Goal: Find specific page/section: Find specific page/section

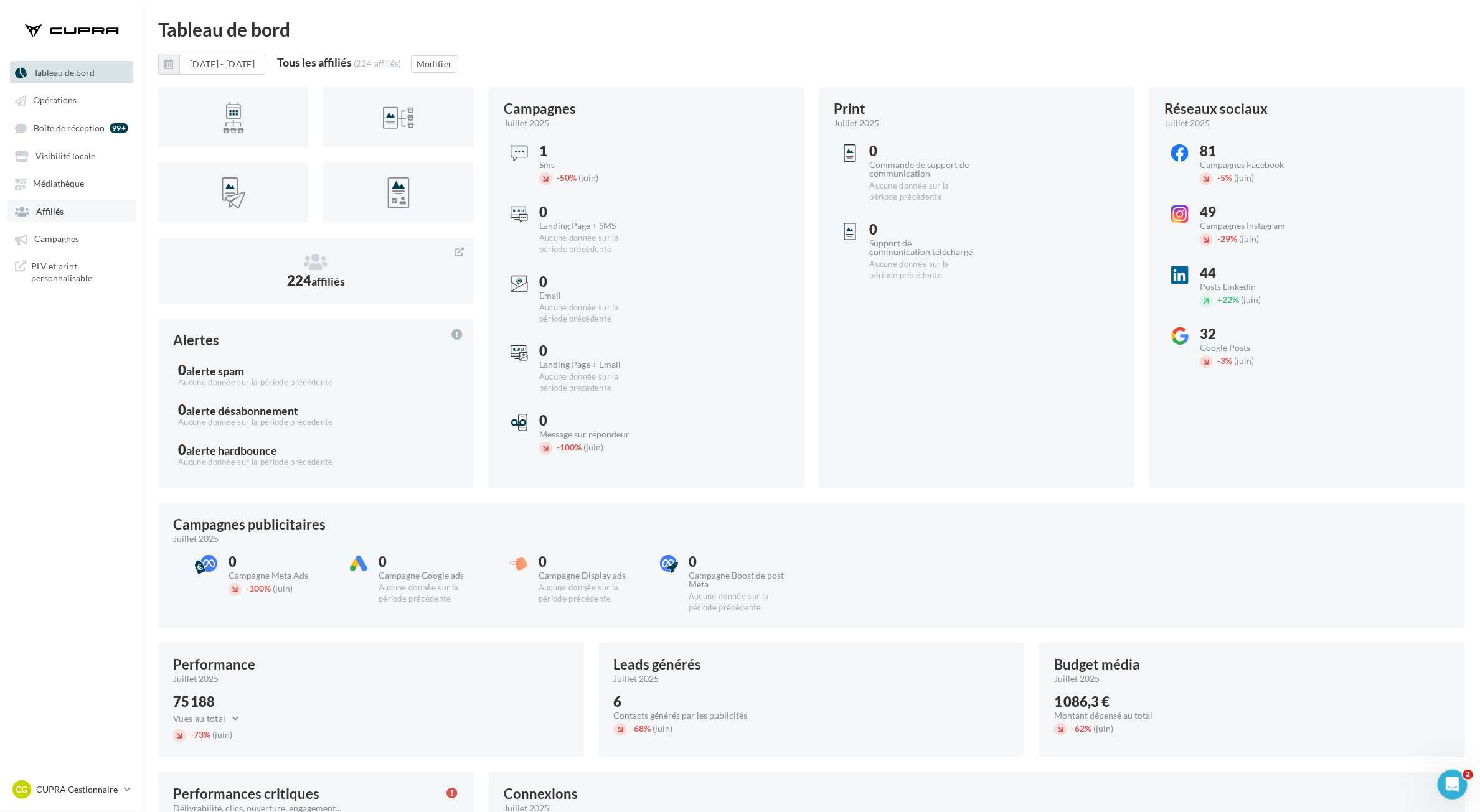
click at [60, 212] on span "Affiliés" at bounding box center [50, 212] width 27 height 11
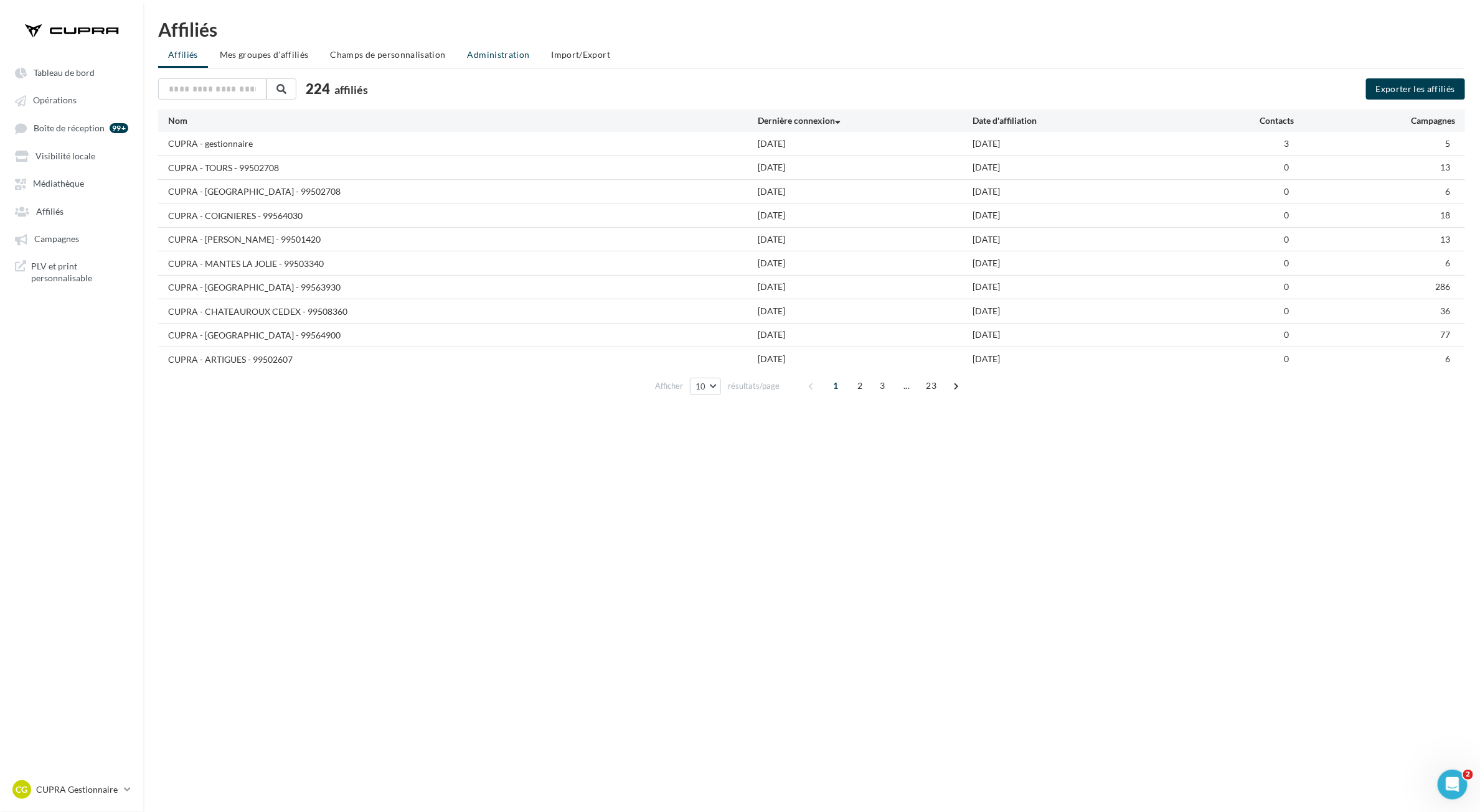
click at [493, 60] on li "Administration" at bounding box center [498, 55] width 82 height 23
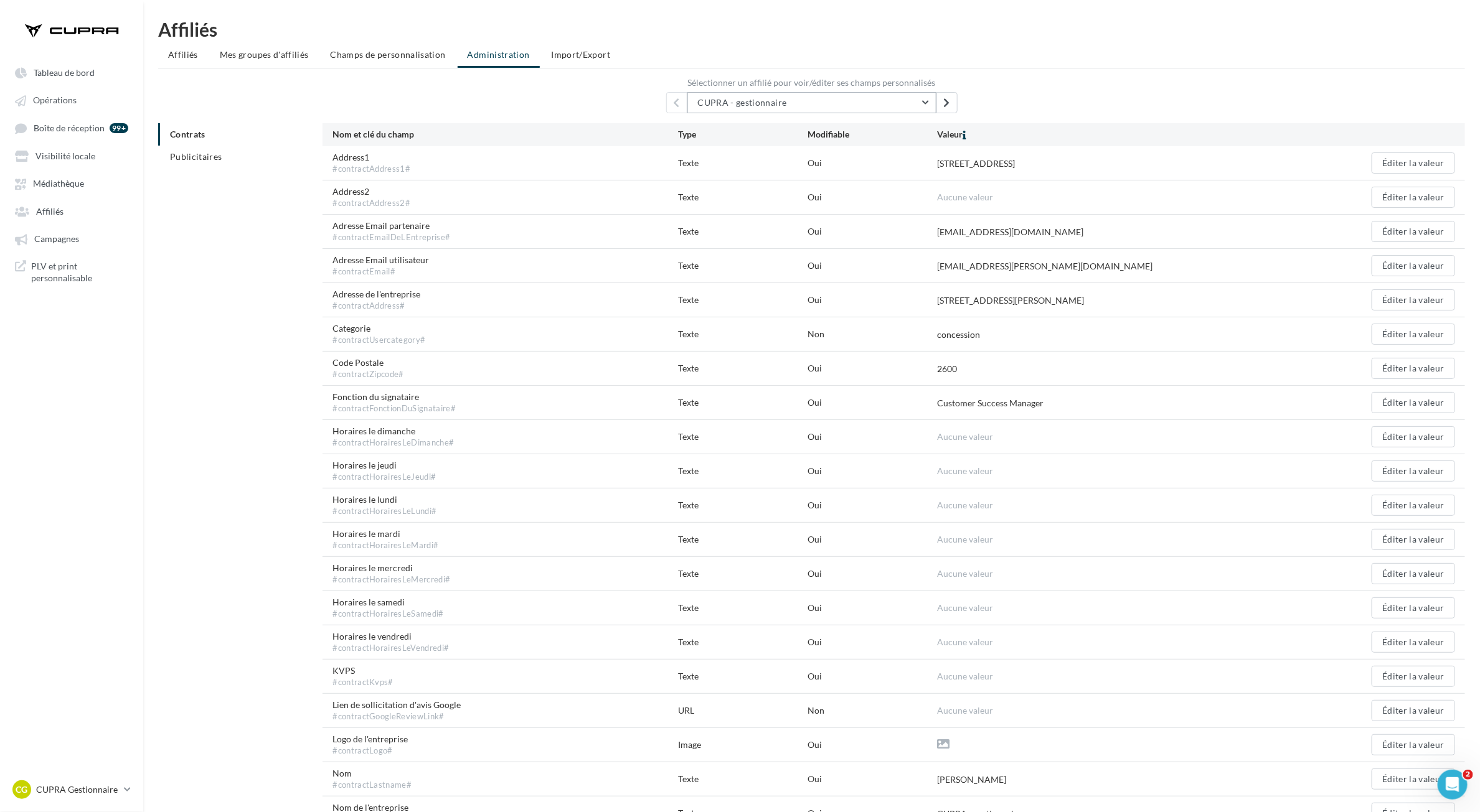
click at [897, 100] on button "CUPRA - gestionnaire" at bounding box center [812, 102] width 249 height 21
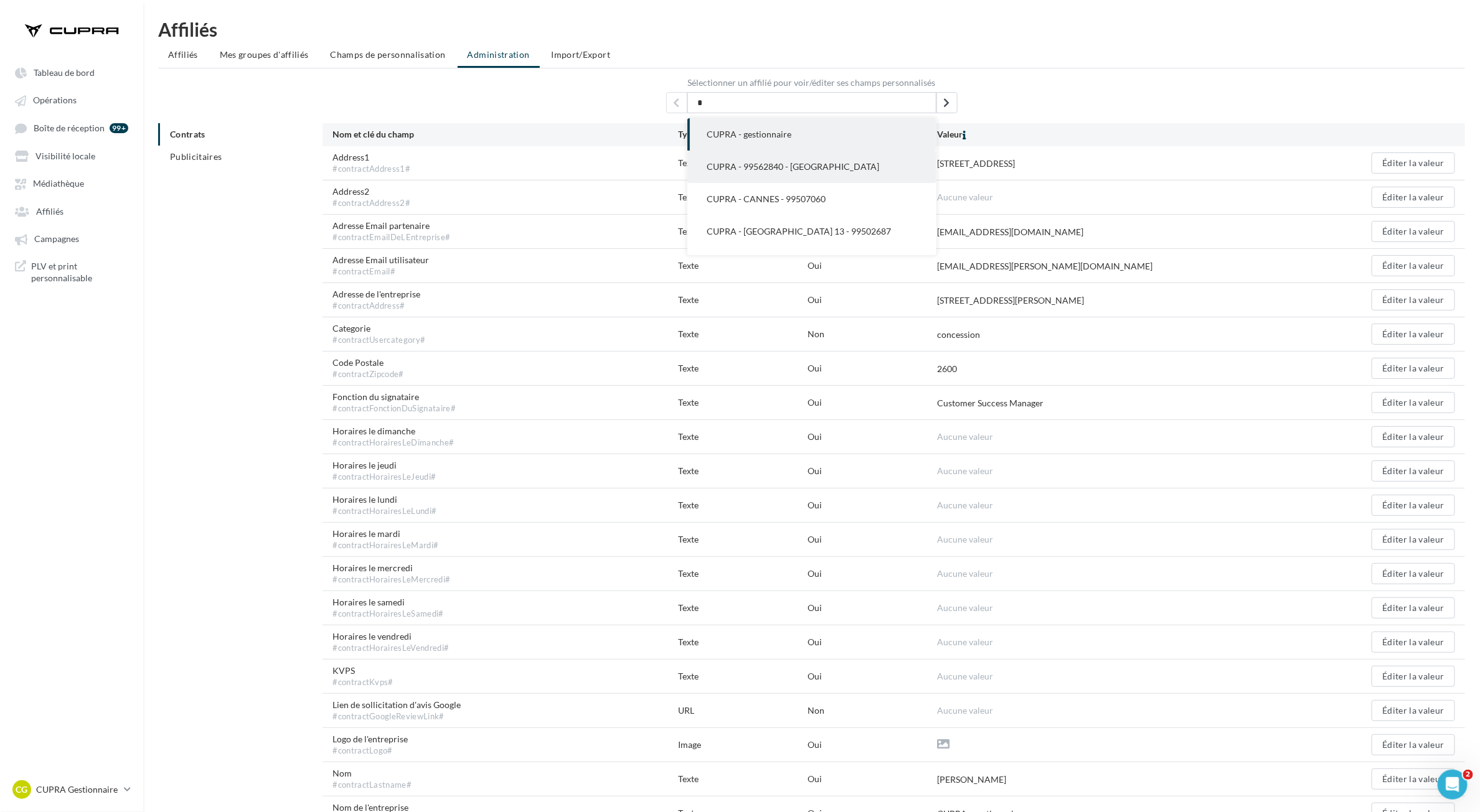
click at [862, 170] on button "CUPRA - 99562840 - CHARTRES" at bounding box center [812, 167] width 249 height 33
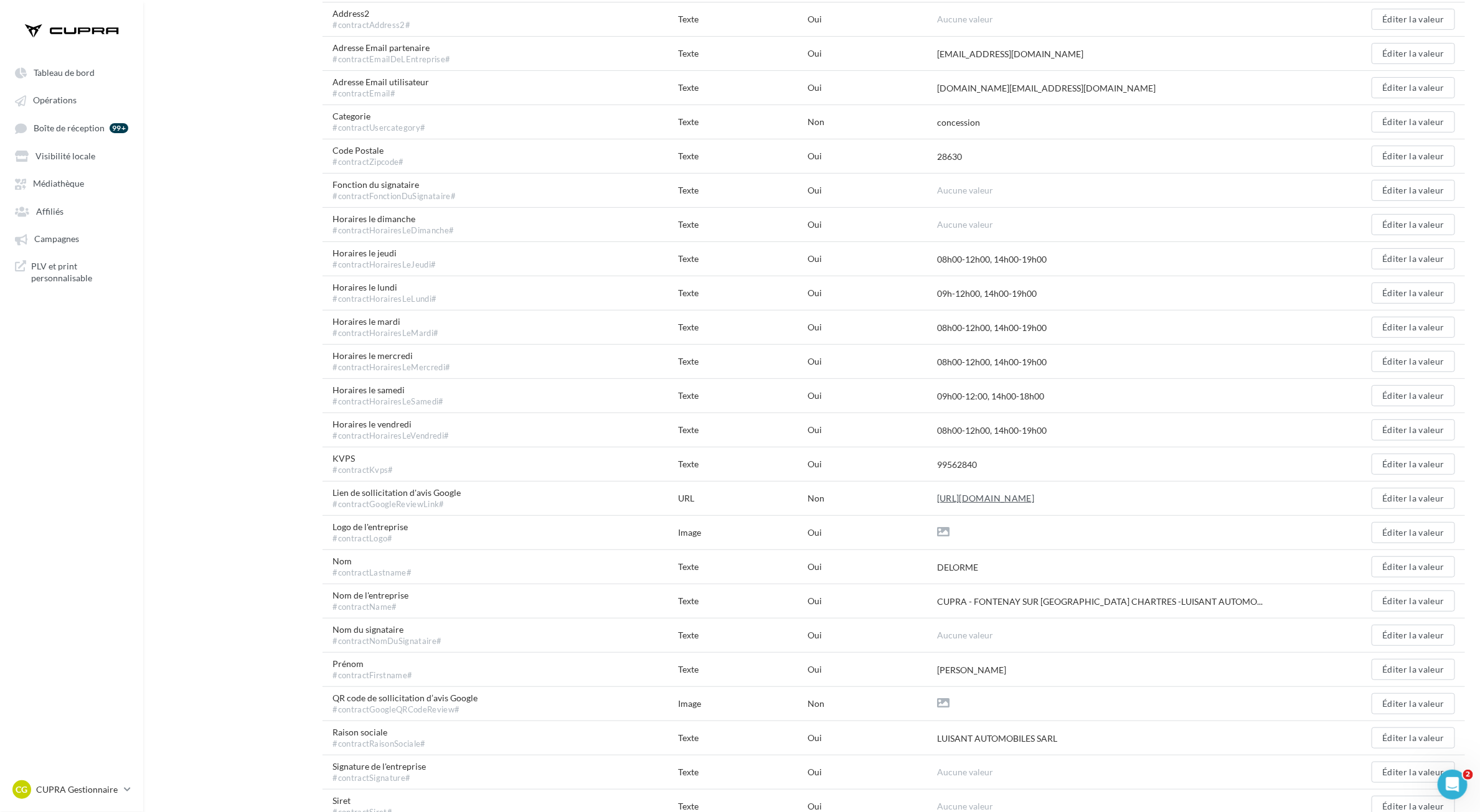
scroll to position [207, 0]
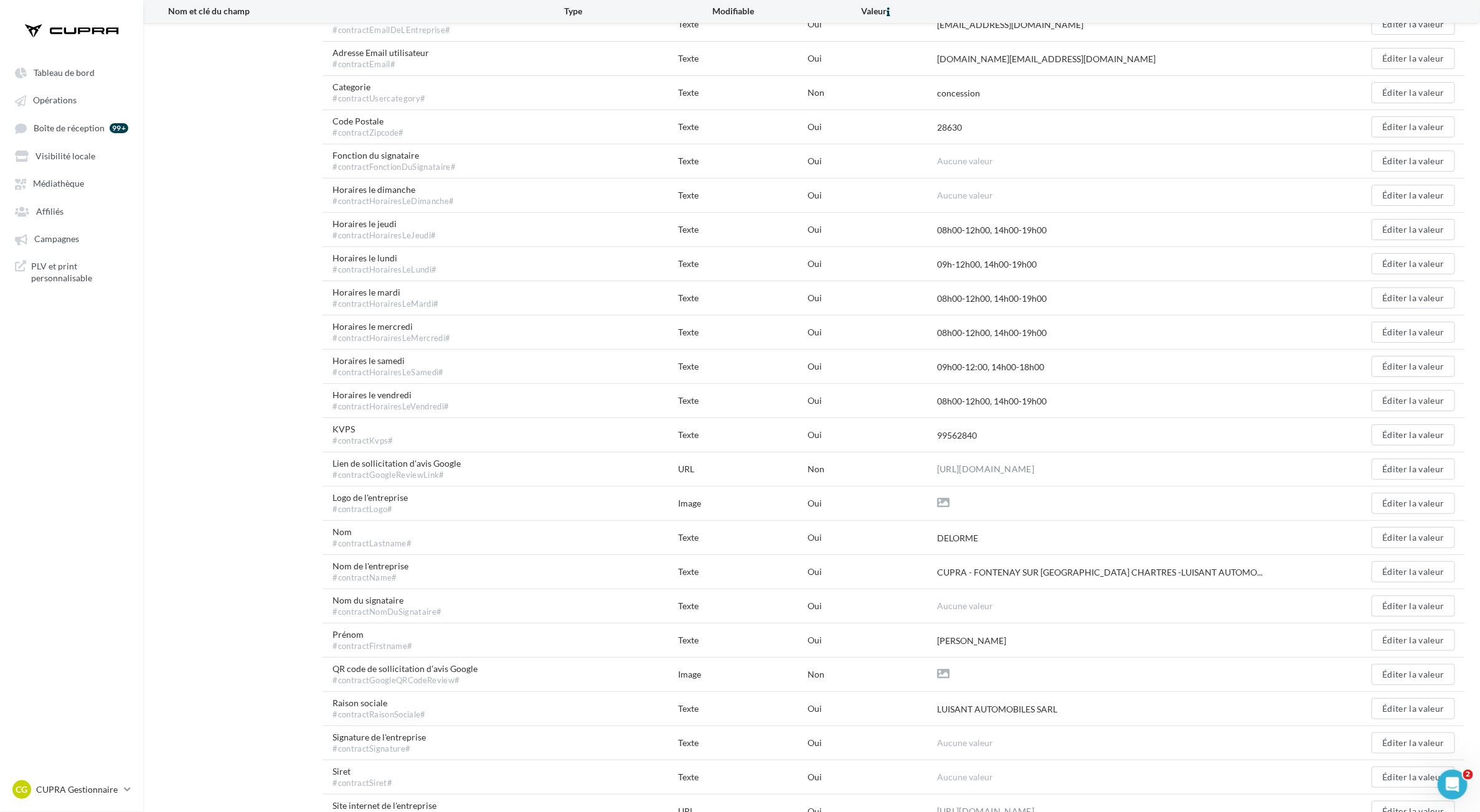
drag, startPoint x: 1230, startPoint y: 585, endPoint x: 1134, endPoint y: 597, distance: 96.7
click at [1230, 579] on div "CUPRA - FONTENAY SUR EURE CHARTRES -LUISANT AUTOMO..." at bounding box center [1110, 572] width 346 height 13
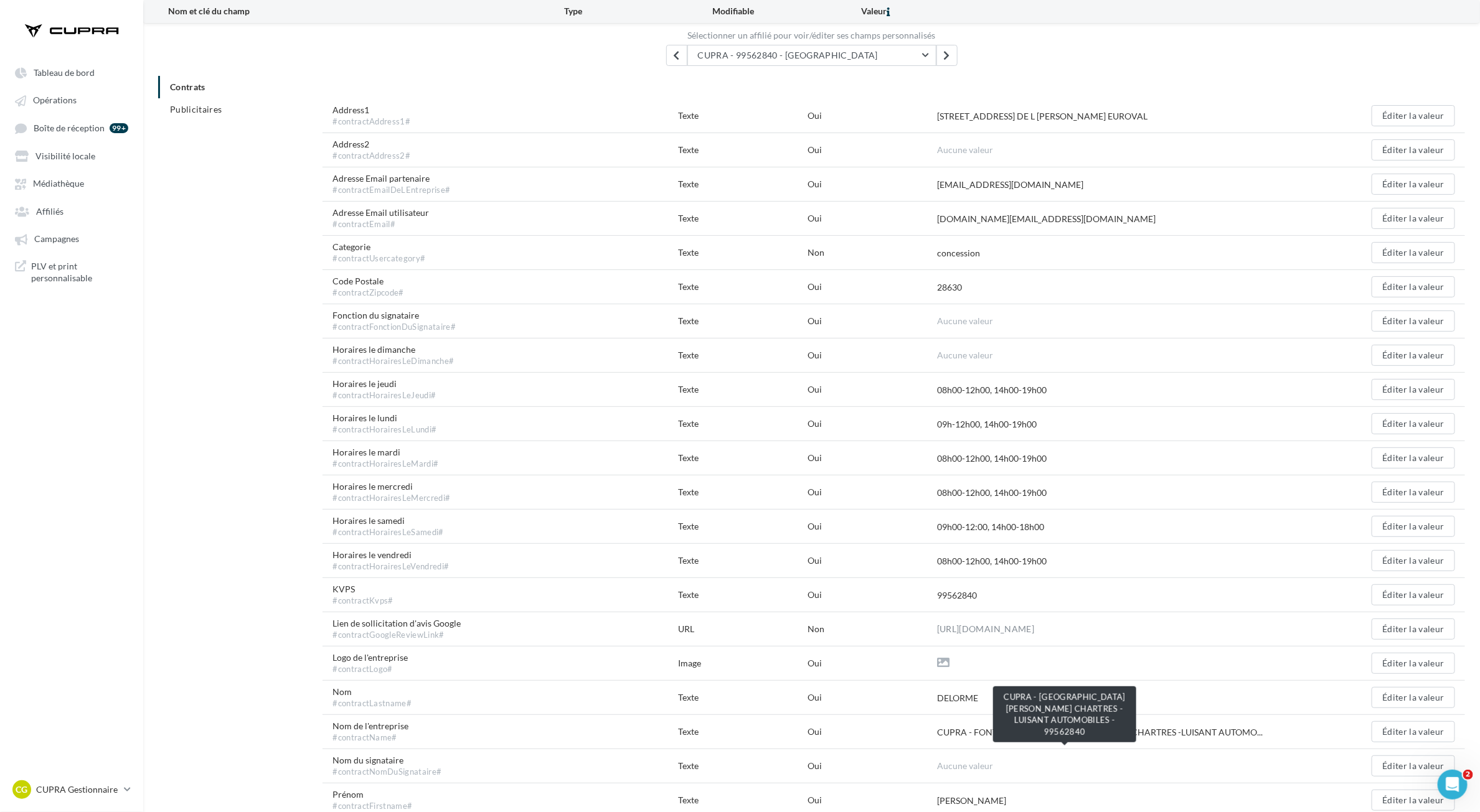
scroll to position [0, 0]
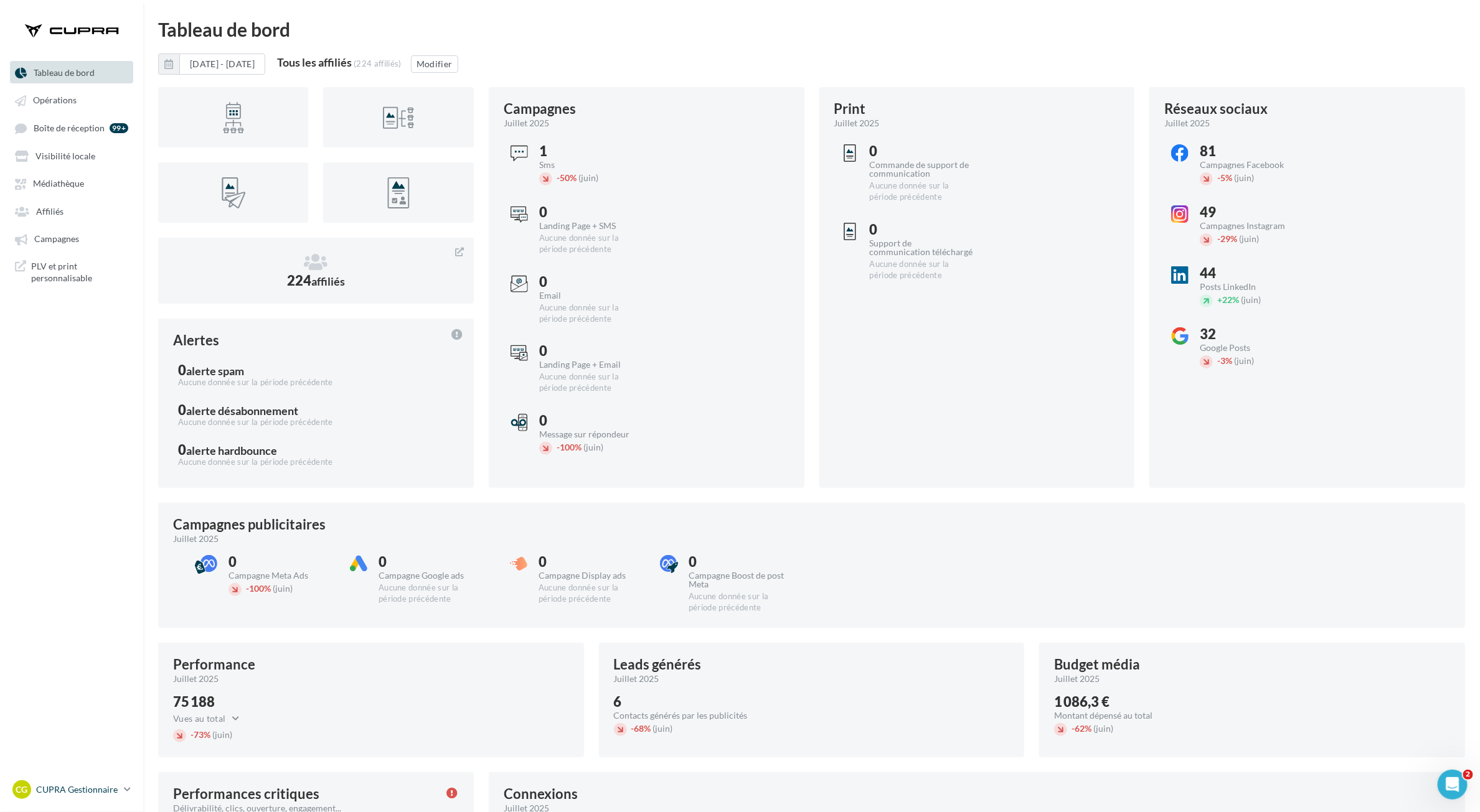
click at [109, 782] on div "CG CUPRA Gestionnaire [EMAIL_ADDRESS][PERSON_NAME][DOMAIN_NAME]" at bounding box center [65, 789] width 106 height 19
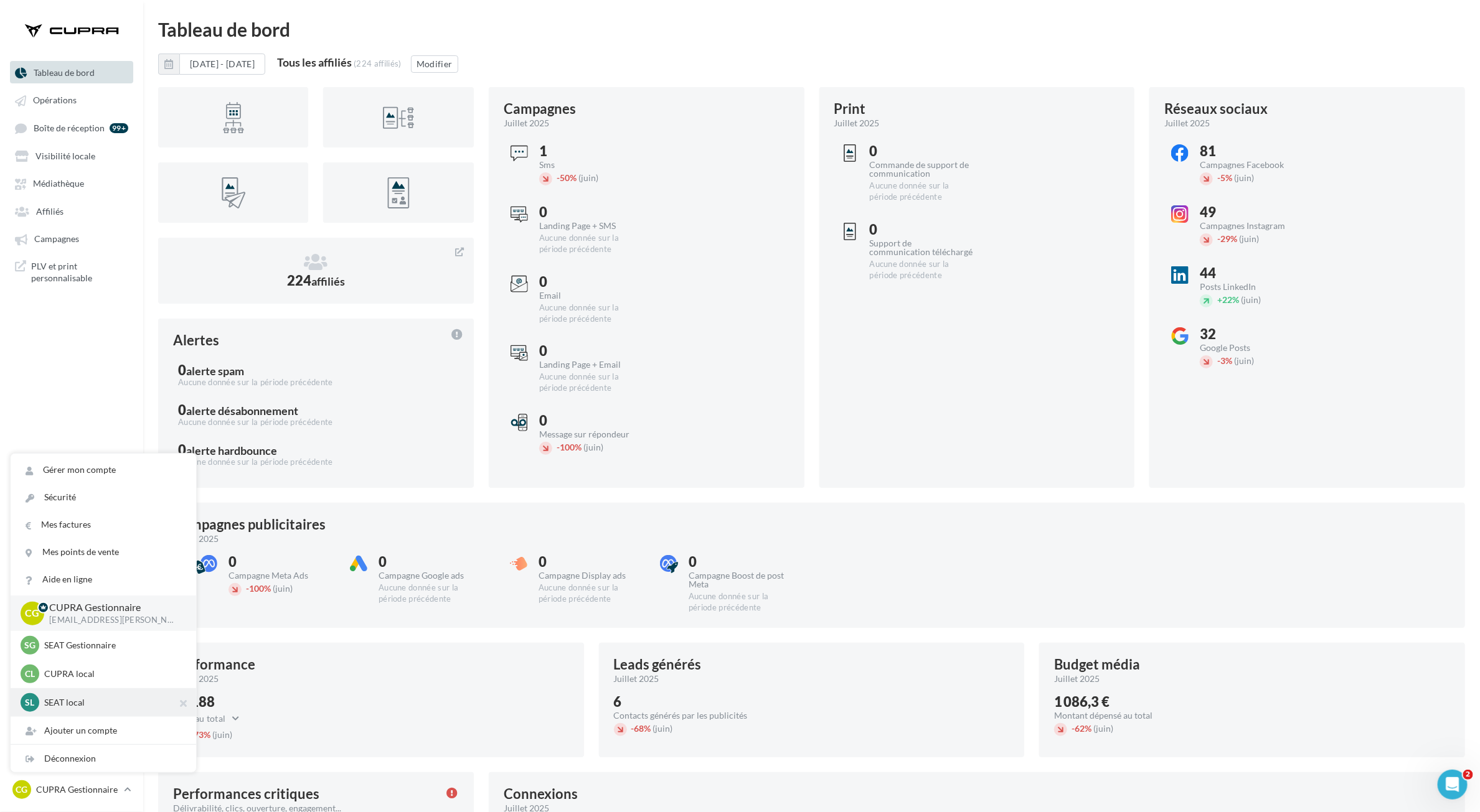
click at [86, 697] on p "SEAT local" at bounding box center [113, 703] width 137 height 13
